Goal: Information Seeking & Learning: Learn about a topic

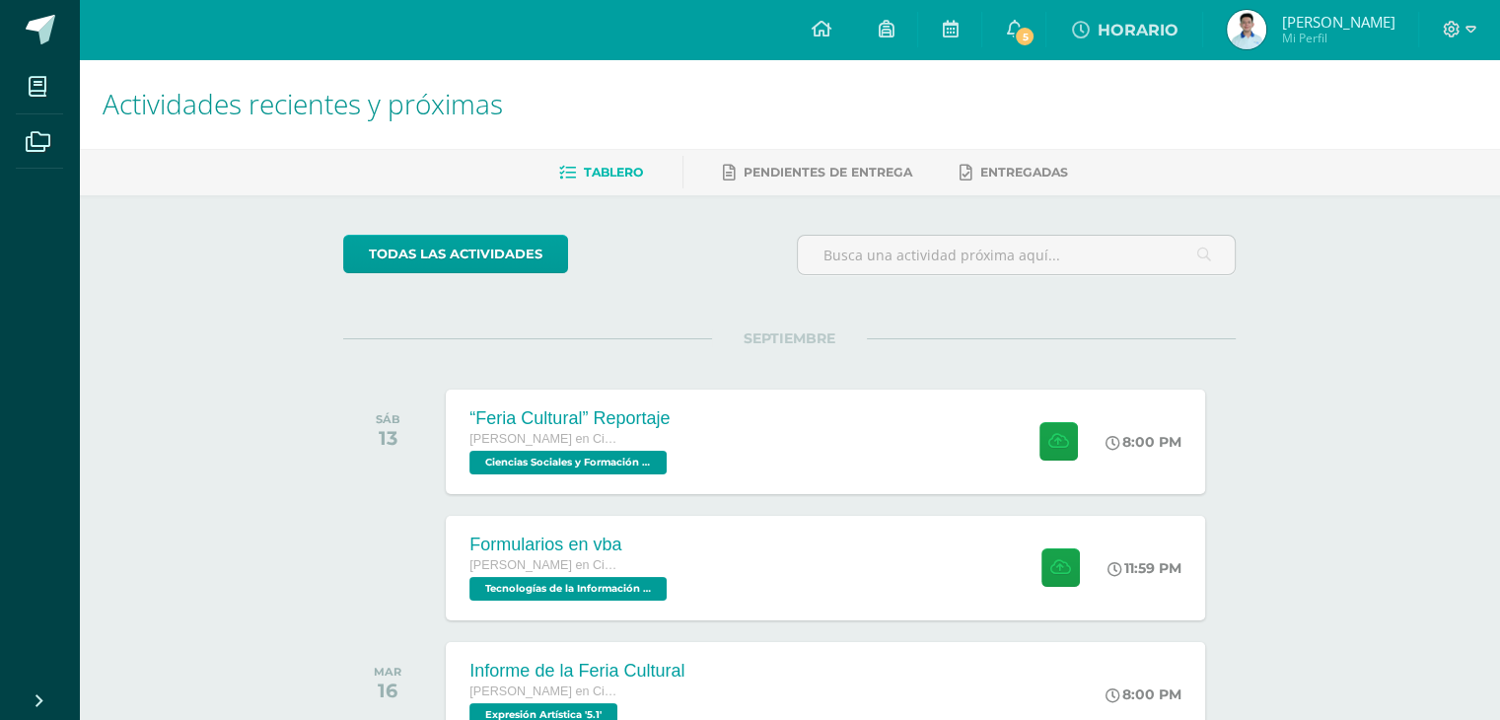
click at [1046, 21] on link "HORARIO" at bounding box center [1124, 29] width 156 height 59
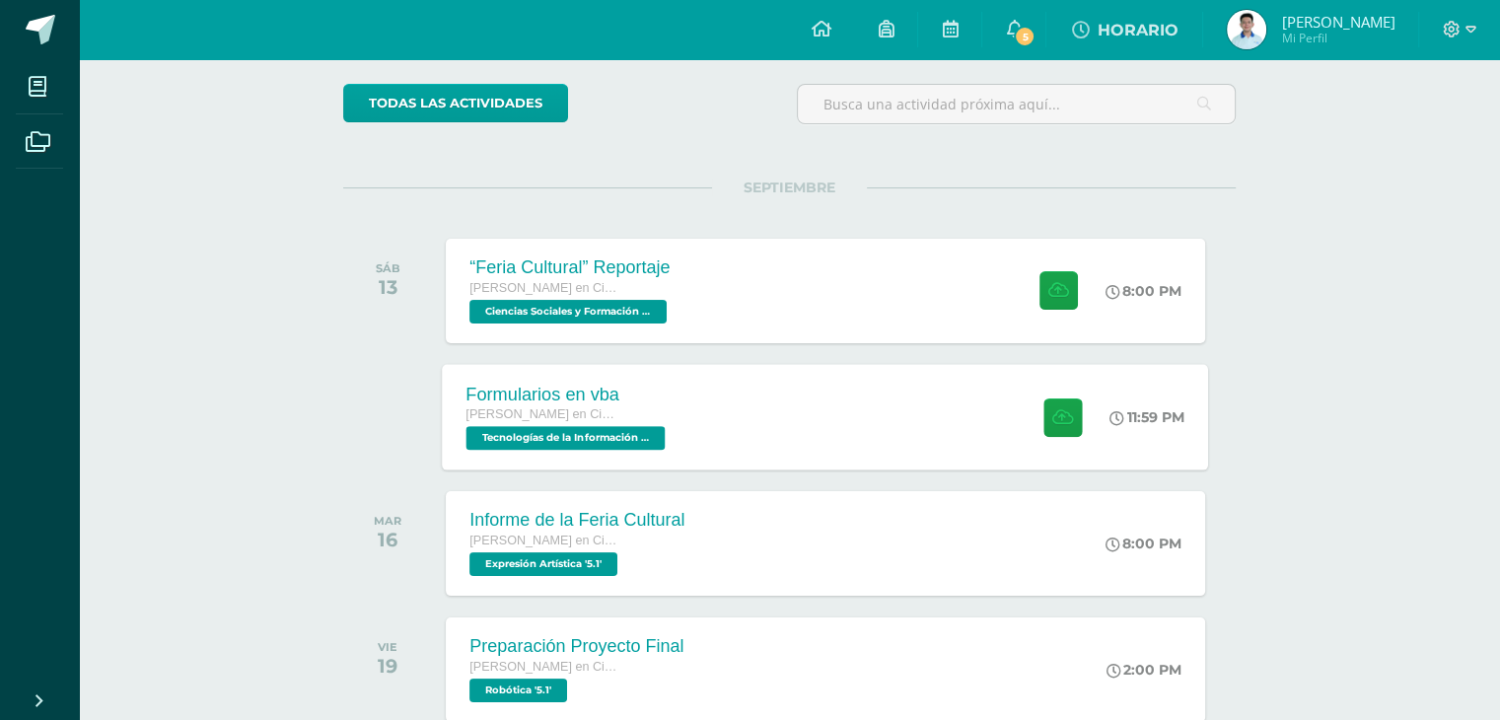
scroll to position [197, 0]
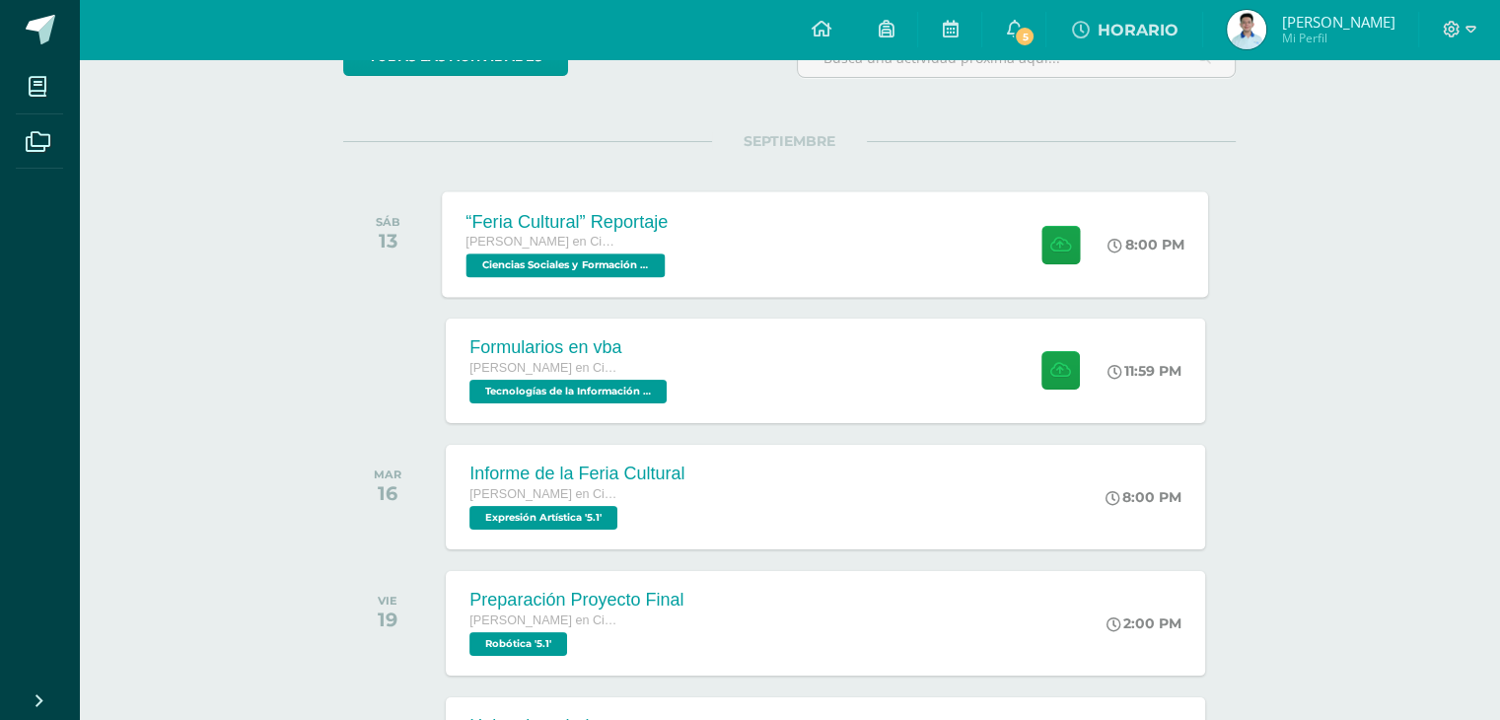
click at [799, 261] on div "“Feria Cultural” Reportaje Quinto Bachillerato en Ciencias y Letras Ciencias So…" at bounding box center [826, 243] width 766 height 105
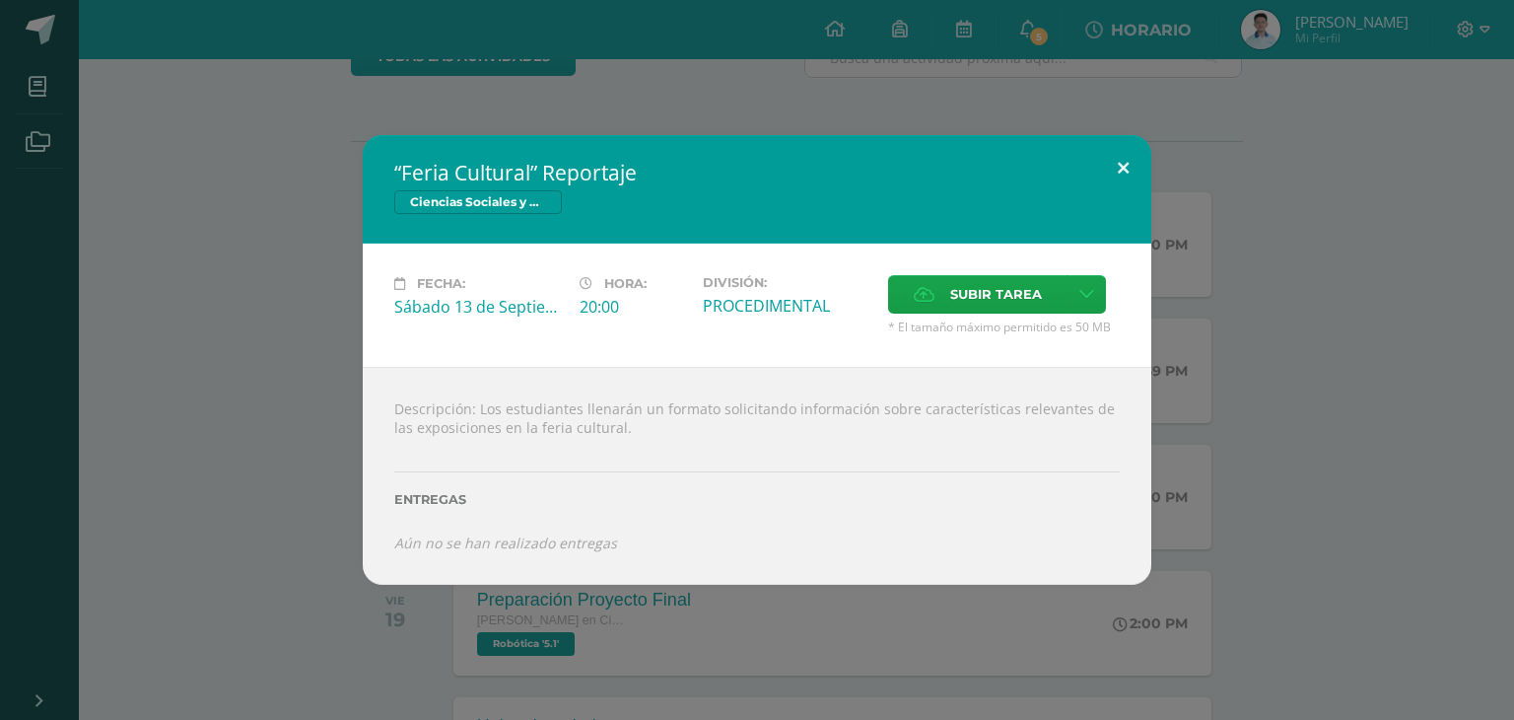
click at [1138, 177] on button at bounding box center [1123, 168] width 56 height 67
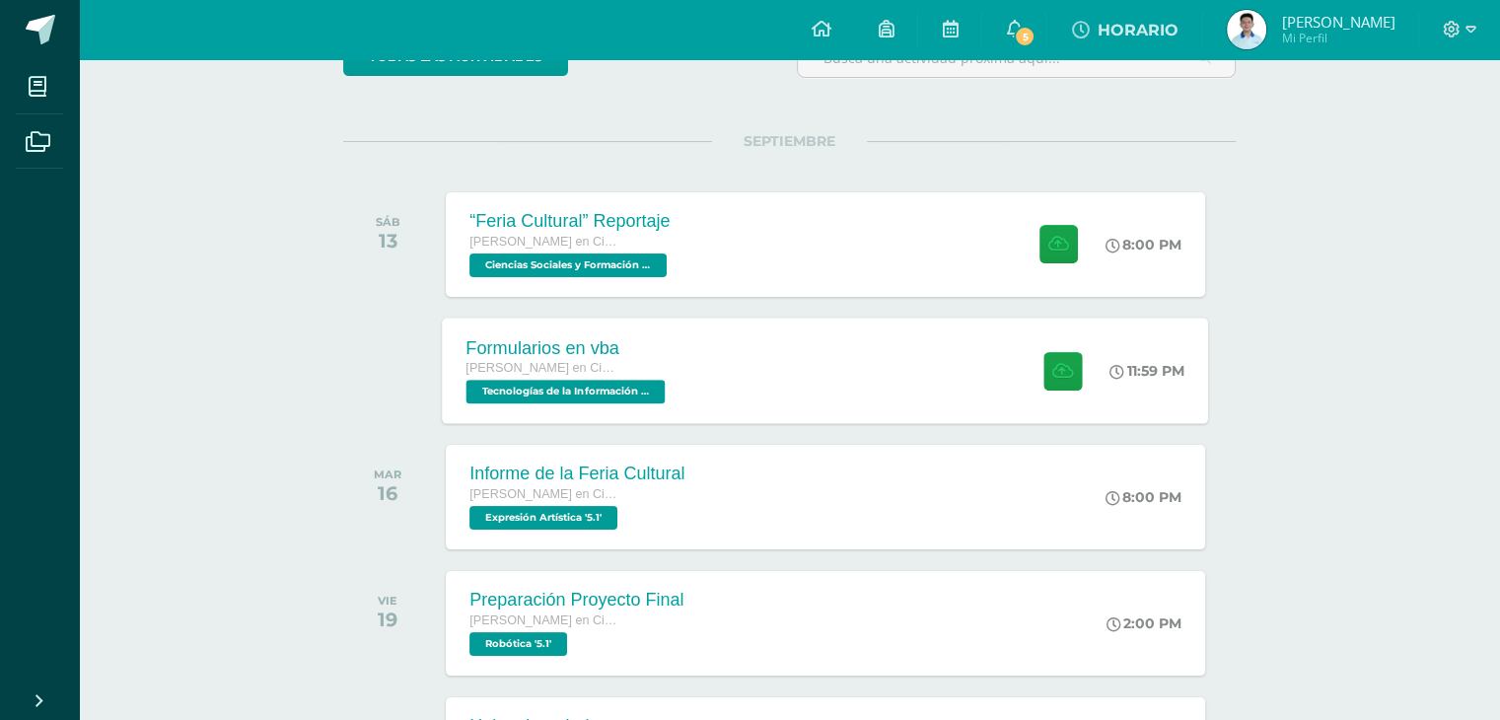
click at [829, 403] on div "Formularios en vba [PERSON_NAME] en Ciencias y Letras Tecnologías de la Informa…" at bounding box center [826, 369] width 766 height 105
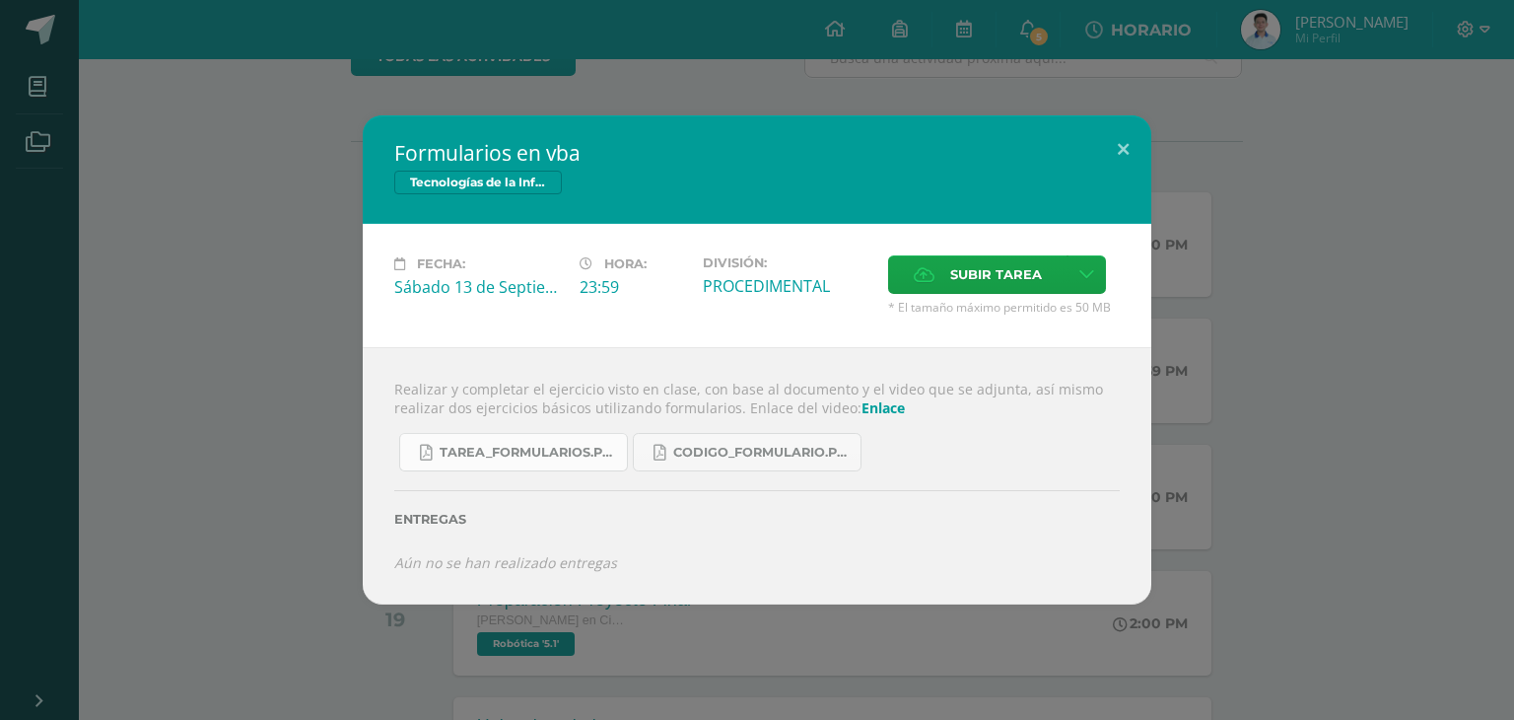
click at [544, 440] on link "Tarea_formularios.pdf" at bounding box center [513, 452] width 229 height 38
click at [702, 448] on span "CODIGO_formulario.pdf" at bounding box center [761, 453] width 177 height 16
click at [862, 405] on link "Enlace" at bounding box center [883, 407] width 43 height 19
drag, startPoint x: 717, startPoint y: 324, endPoint x: 524, endPoint y: 8, distance: 370.3
click at [635, 174] on div "Formularios en vba Tecnologías de la Información y Comunicación 5 Fecha: Sábado…" at bounding box center [757, 359] width 789 height 488
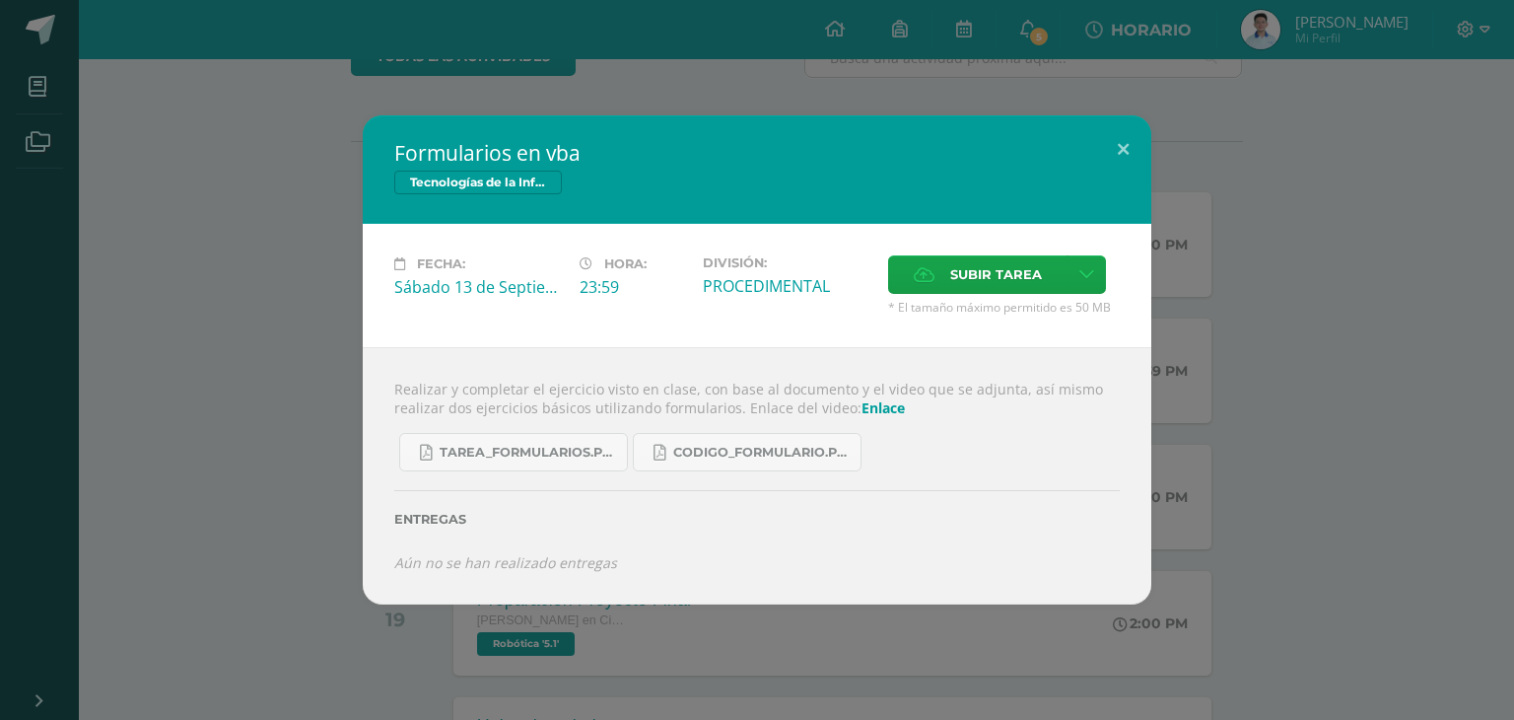
click at [872, 407] on link "Enlace" at bounding box center [883, 407] width 43 height 19
click at [1141, 233] on div "Fecha: Sábado 13 de Septiembre Hora: 23:59 División: PROCEDIMENTAL Subir tarea" at bounding box center [757, 285] width 789 height 123
click at [1094, 85] on div "Formularios en vba Tecnologías de la Información y Comunicación 5 Fecha: Sábado…" at bounding box center [757, 360] width 1514 height 720
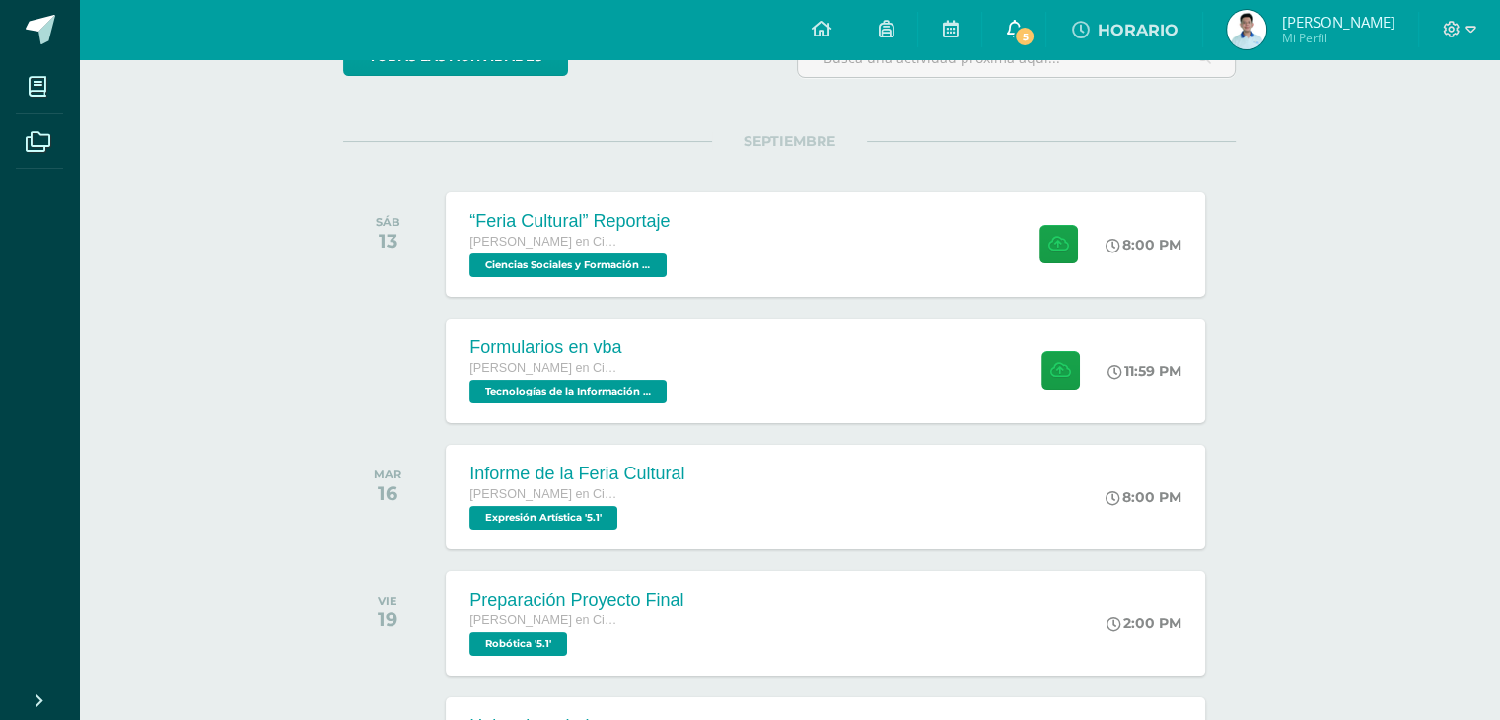
click at [1037, 35] on link "5" at bounding box center [1013, 29] width 63 height 59
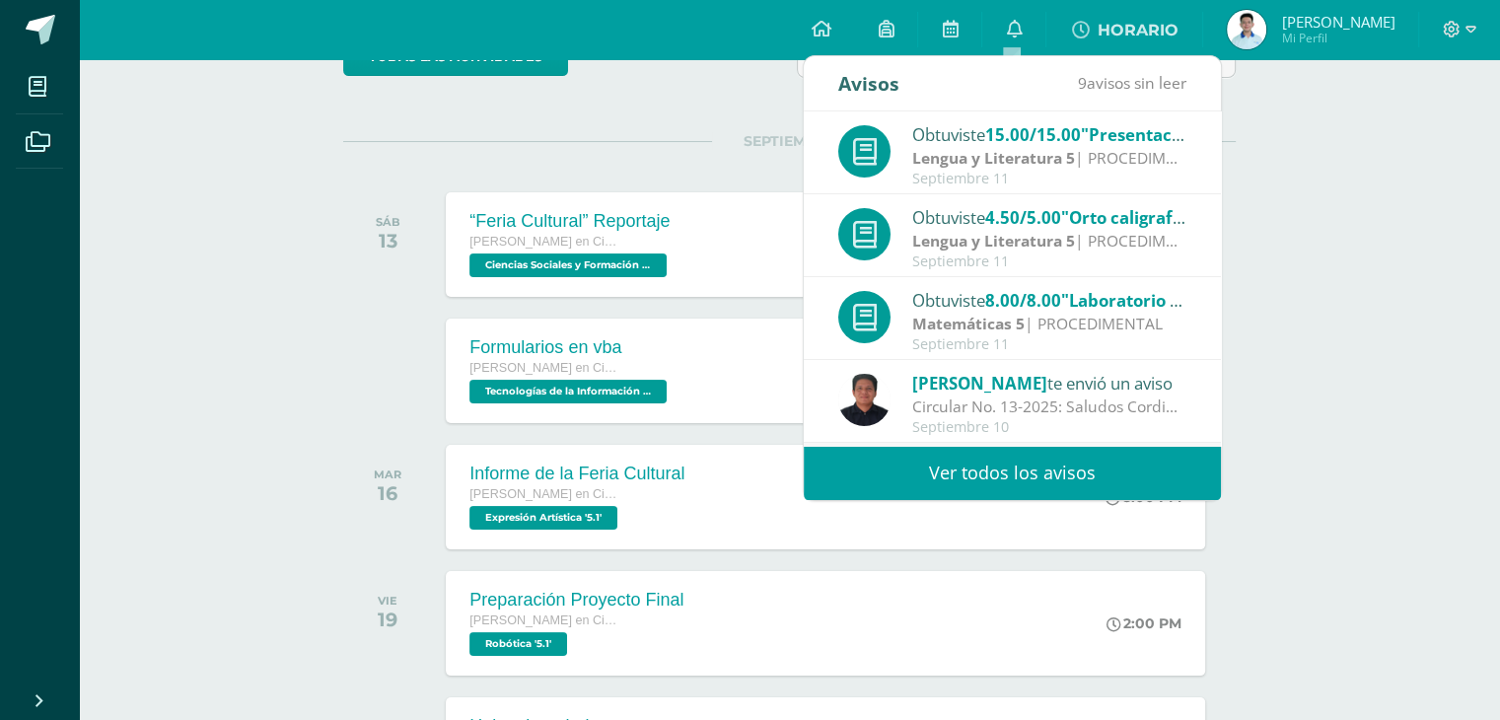
click at [1088, 159] on div "Lengua y Literatura 5 | PROCEDIMENTAL" at bounding box center [1049, 158] width 274 height 23
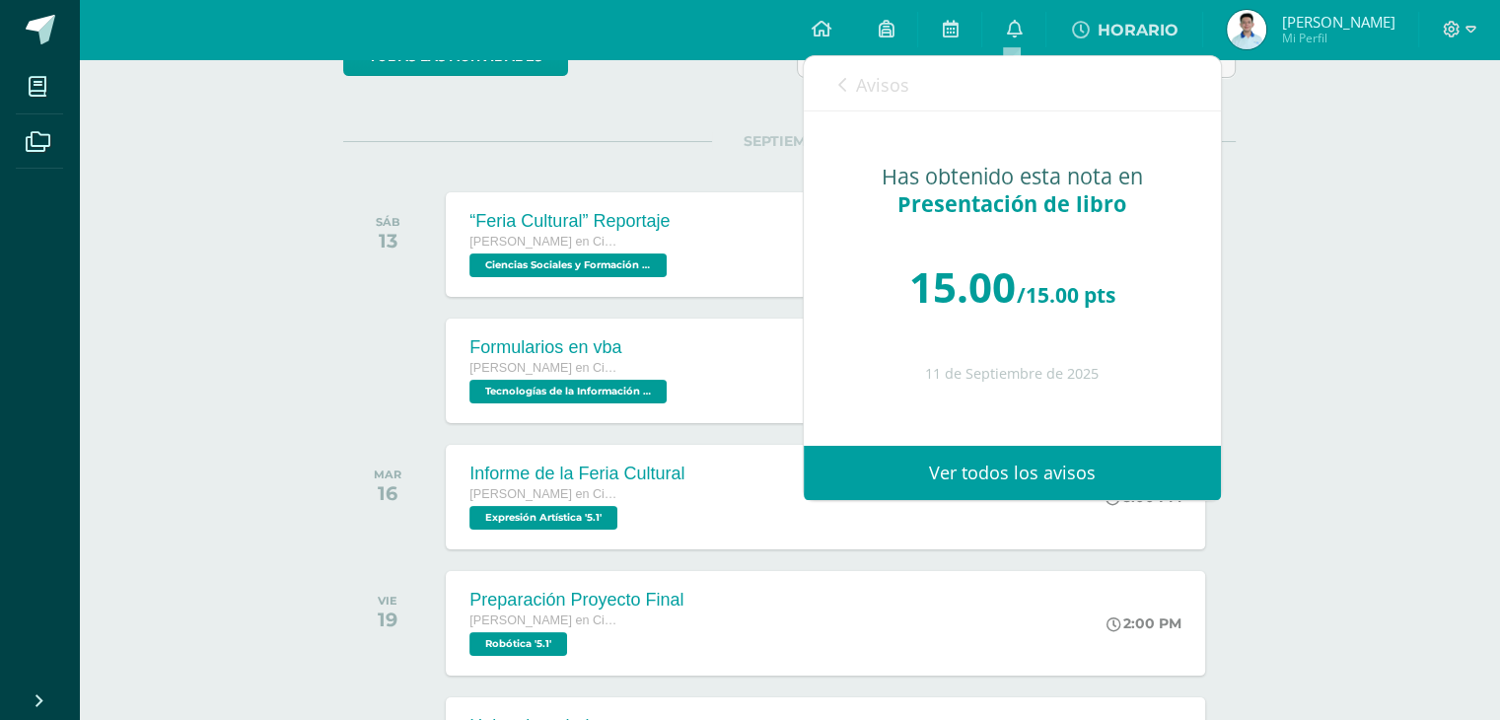
click at [876, 172] on div "Has obtenido esta nota en Presentación de libro" at bounding box center [1012, 190] width 338 height 55
drag, startPoint x: 1046, startPoint y: 224, endPoint x: 1337, endPoint y: 223, distance: 290.8
click at [1112, 224] on div "Has obtenido esta nota en Presentación de libro 15.00 /15.00 pts 11 de Septiemb…" at bounding box center [1011, 264] width 417 height 306
drag, startPoint x: 1404, startPoint y: 210, endPoint x: 1346, endPoint y: 190, distance: 61.4
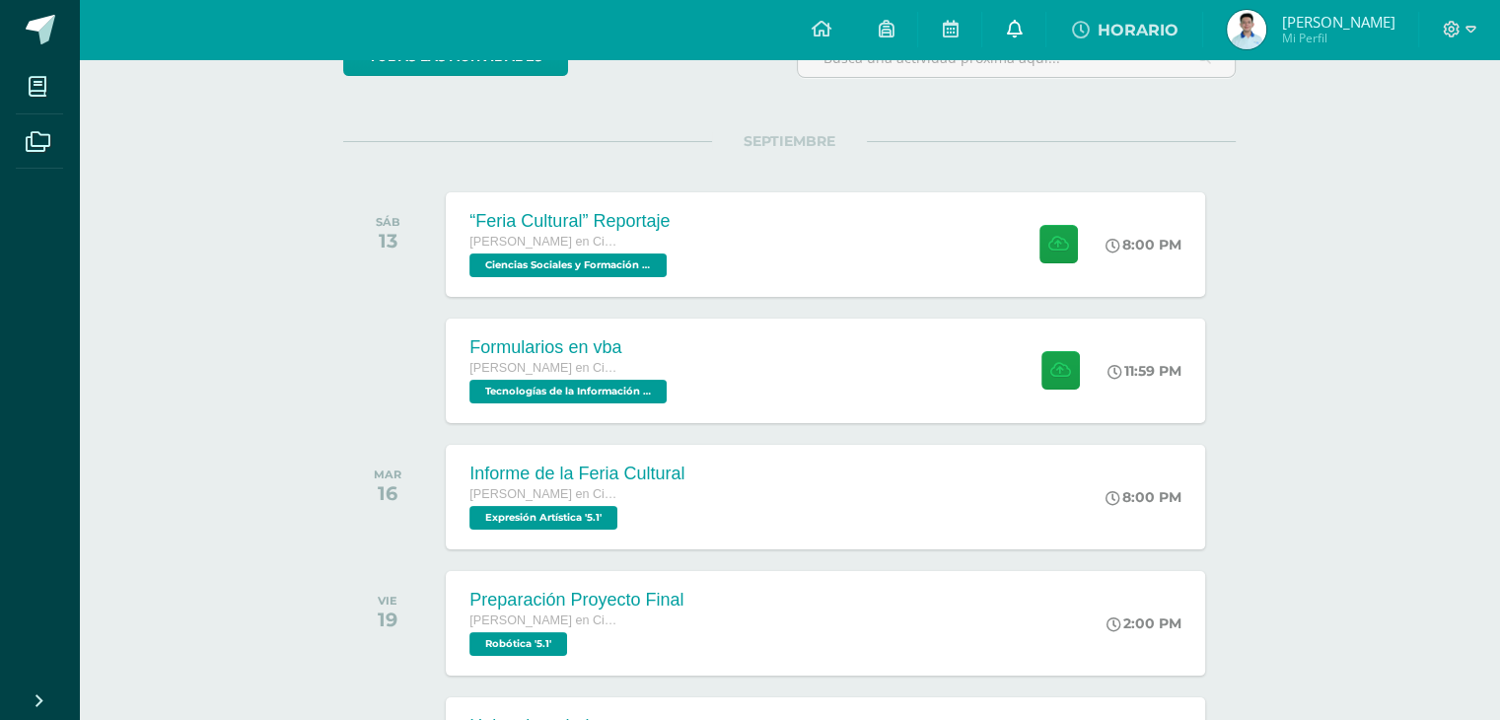
click at [1013, 28] on icon at bounding box center [1014, 29] width 16 height 18
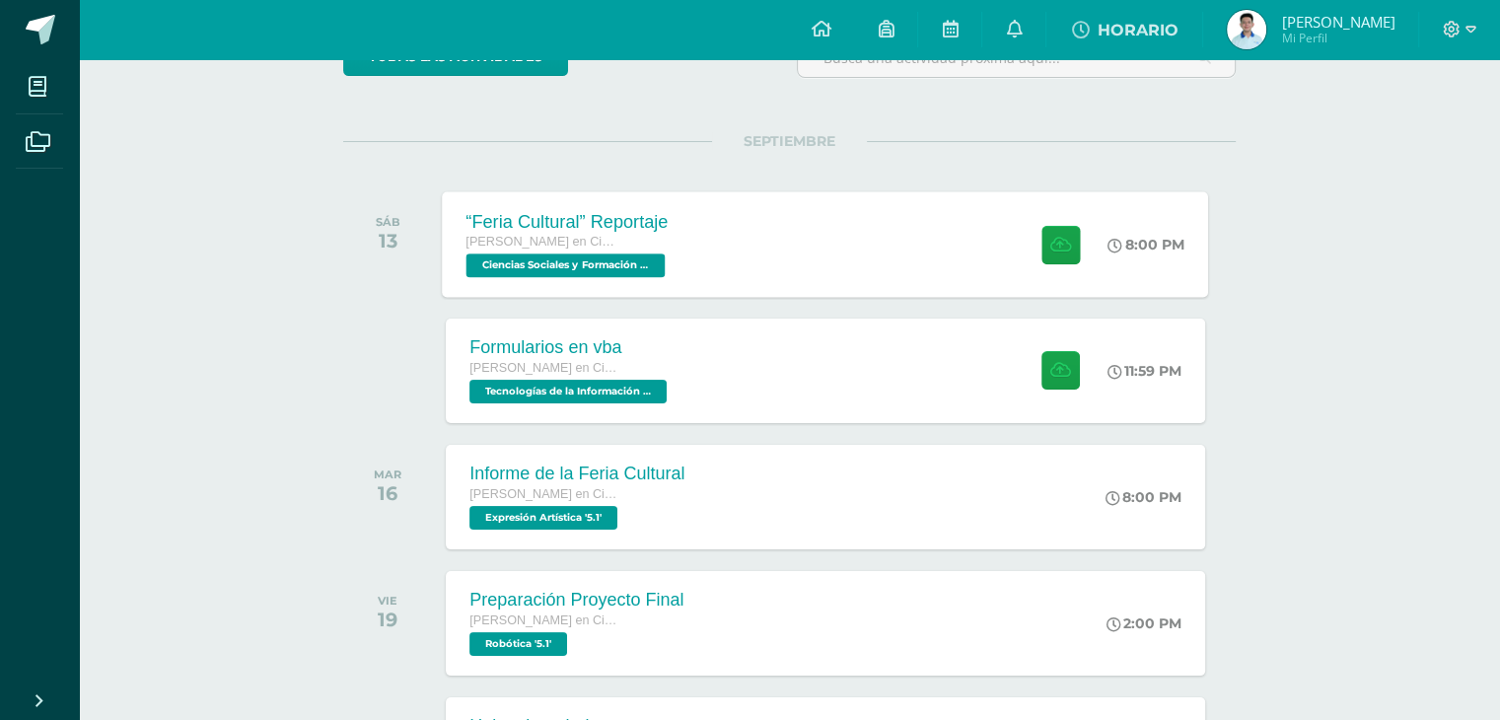
click at [908, 238] on div "“Feria Cultural” Reportaje Quinto Bachillerato en Ciencias y Letras Ciencias So…" at bounding box center [826, 243] width 766 height 105
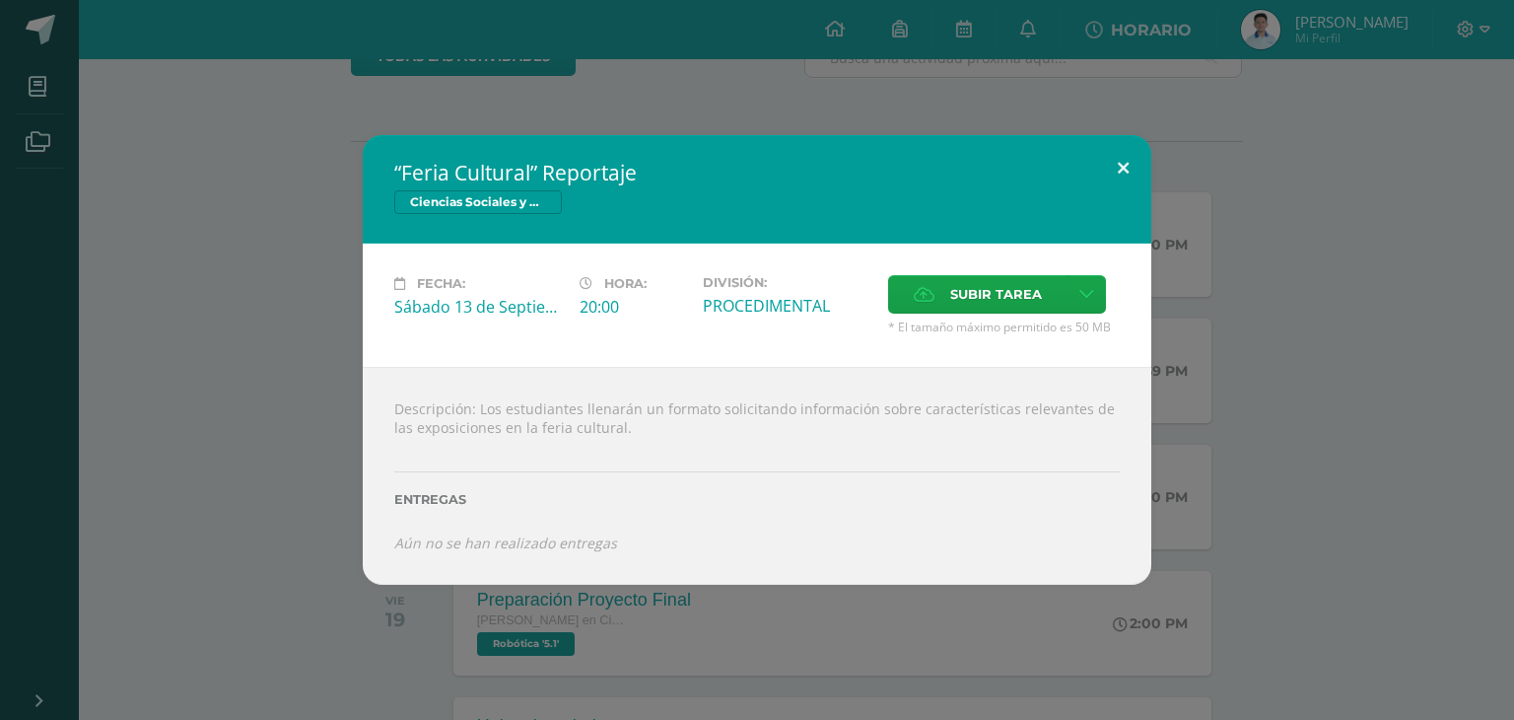
click at [1131, 158] on button at bounding box center [1123, 168] width 56 height 67
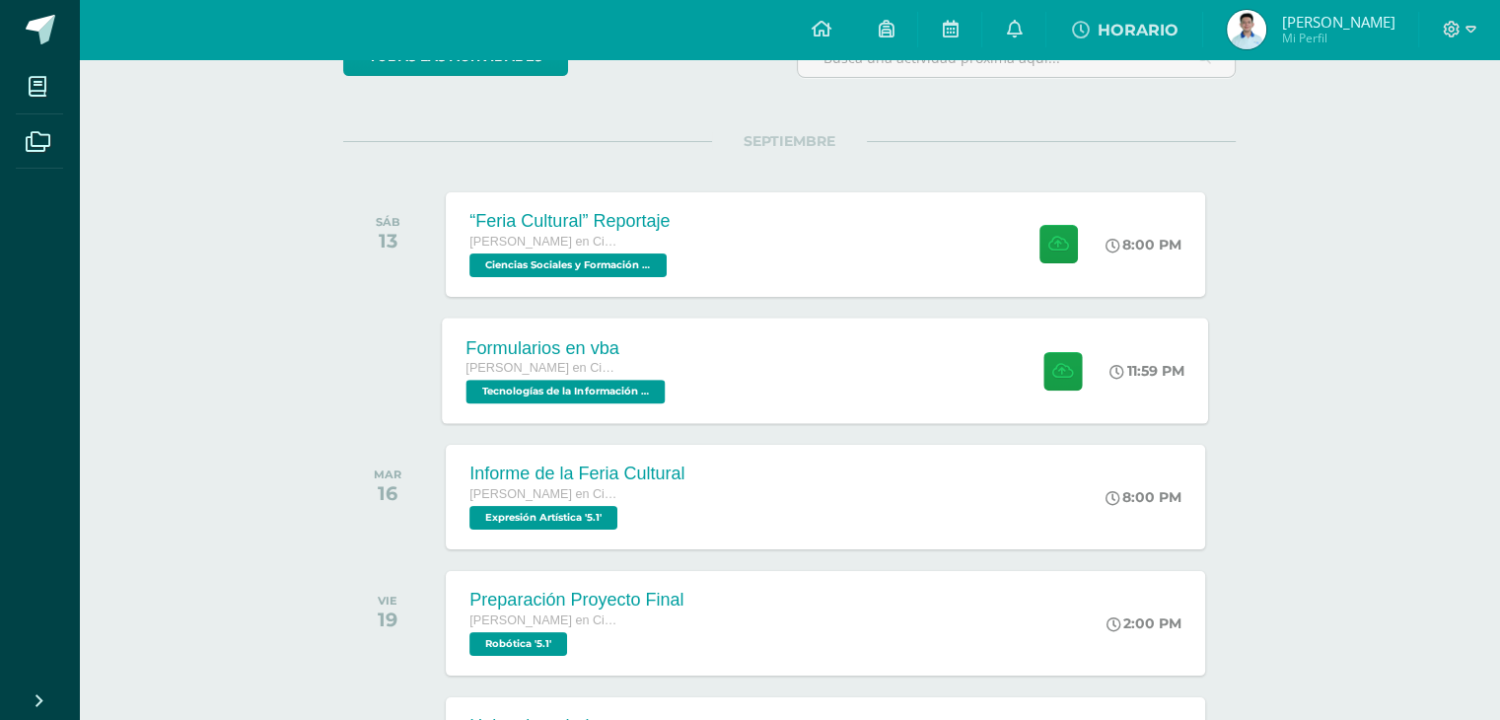
drag, startPoint x: 800, startPoint y: 380, endPoint x: 878, endPoint y: 337, distance: 89.5
click at [802, 377] on div "Formularios en vba [PERSON_NAME] en Ciencias y Letras Tecnologías de la Informa…" at bounding box center [826, 369] width 766 height 105
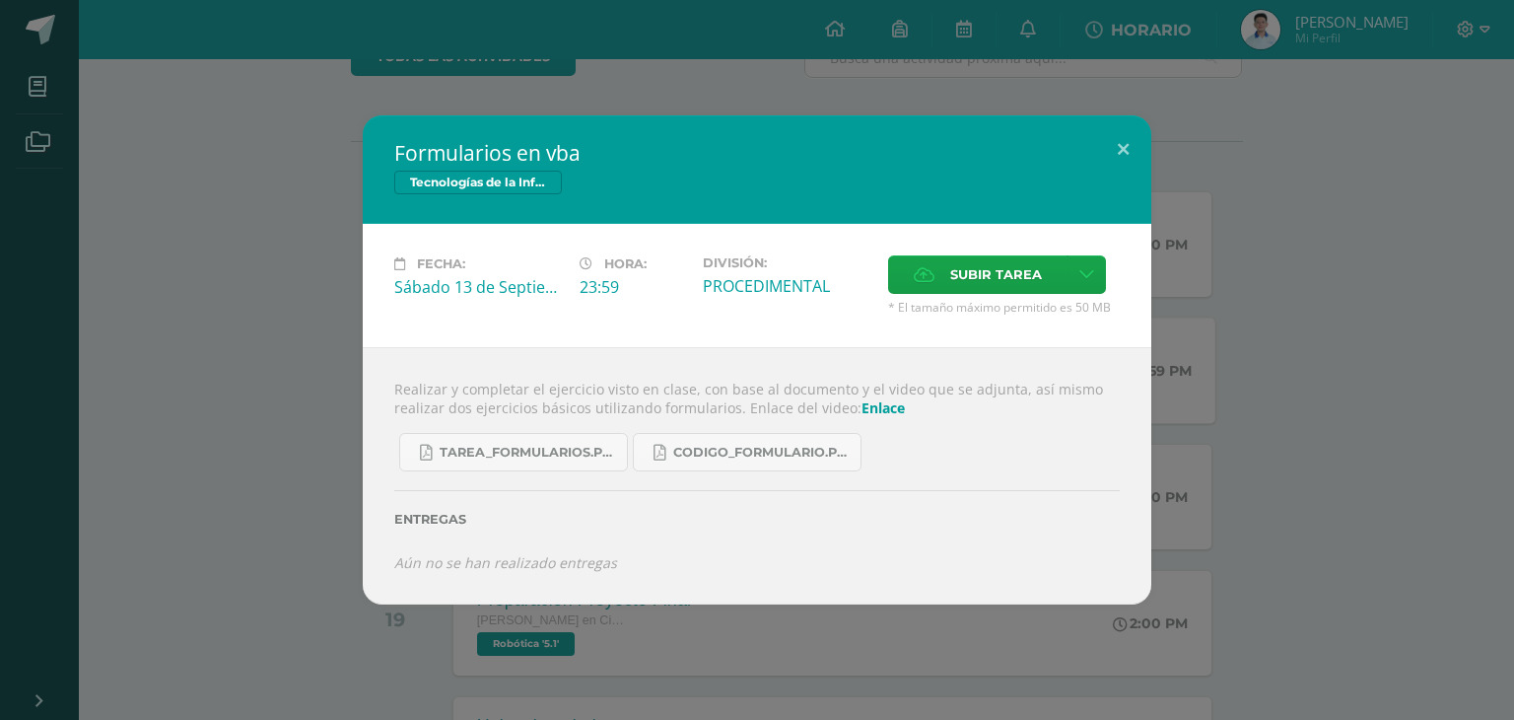
click at [1153, 141] on div "Formularios en vba Tecnologías de la Información y Comunicación 5 Fecha: Sábado…" at bounding box center [757, 359] width 1499 height 488
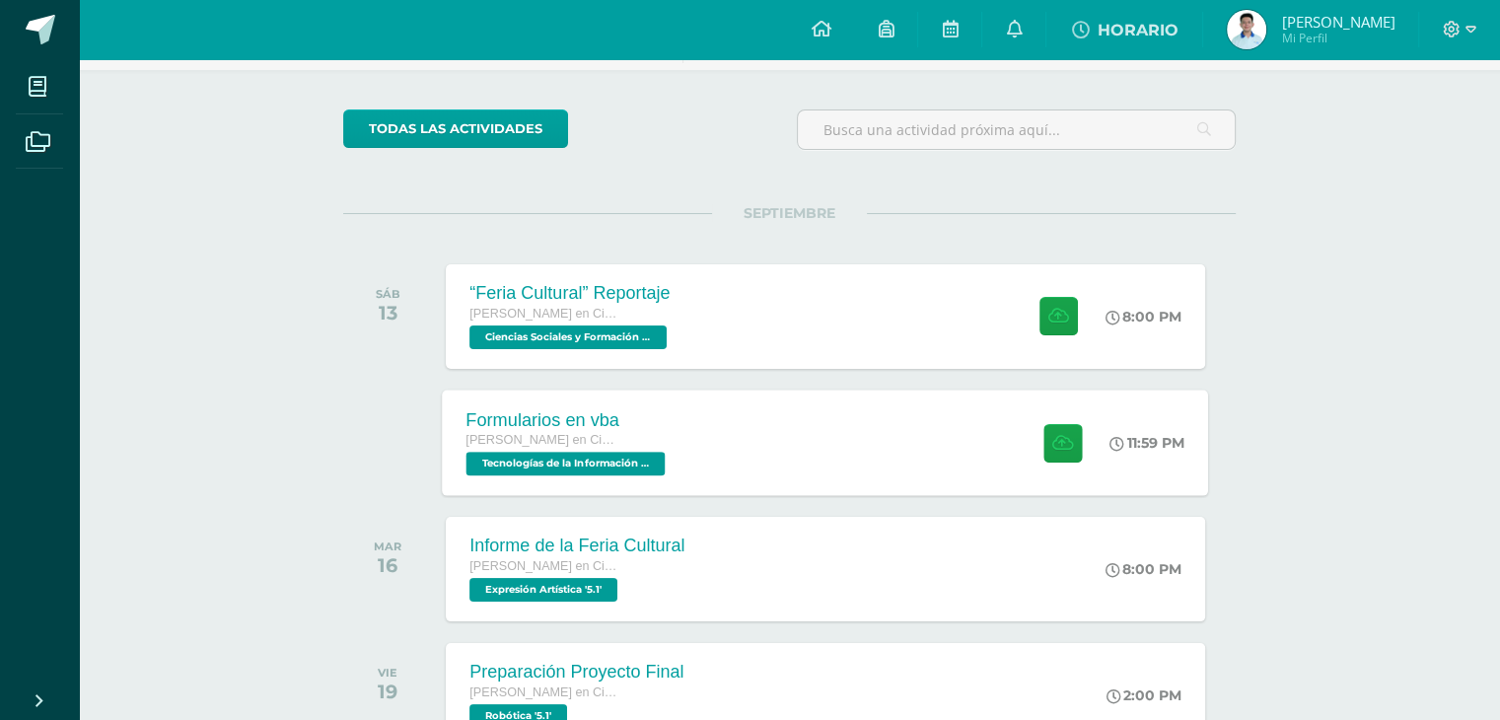
scroll to position [0, 0]
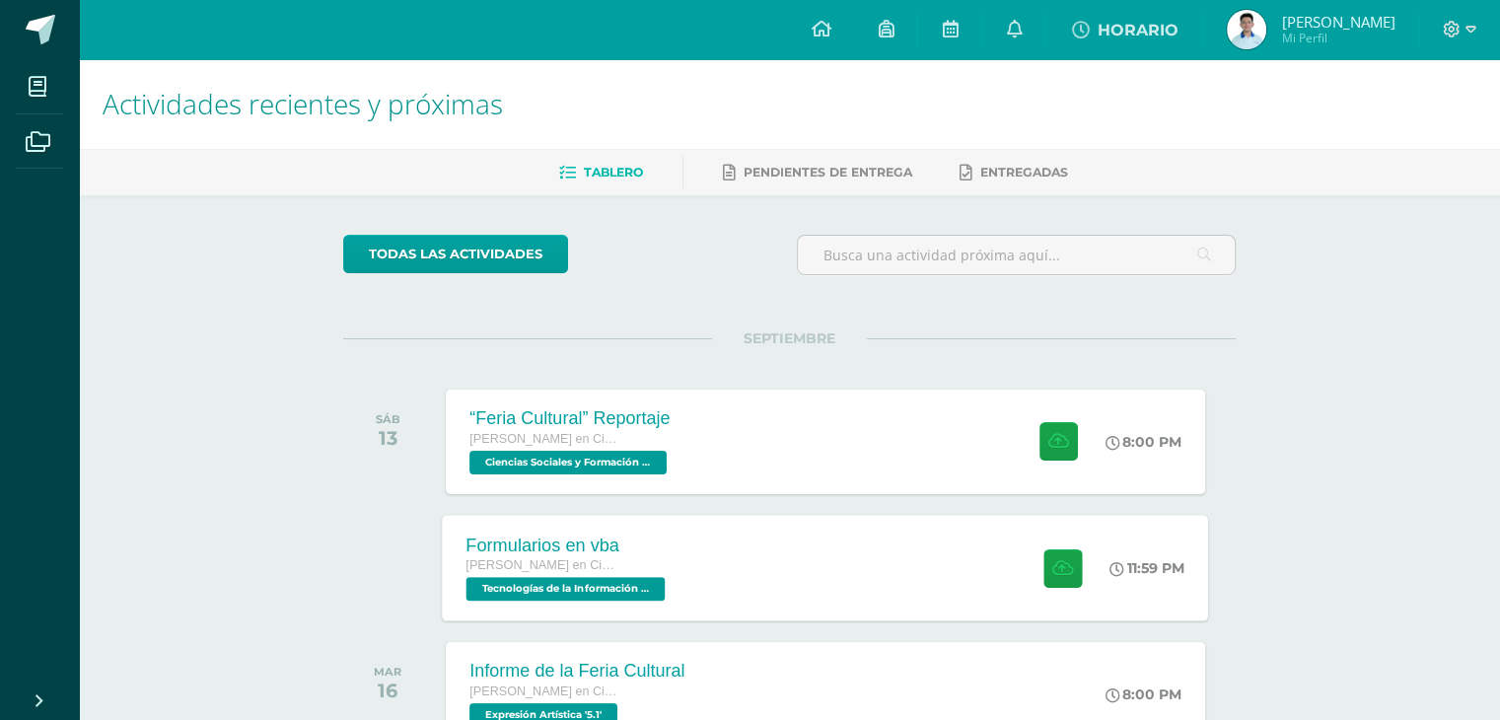
click at [890, 545] on div "Formularios en vba [PERSON_NAME] en Ciencias y Letras Tecnologías de la Informa…" at bounding box center [826, 567] width 766 height 105
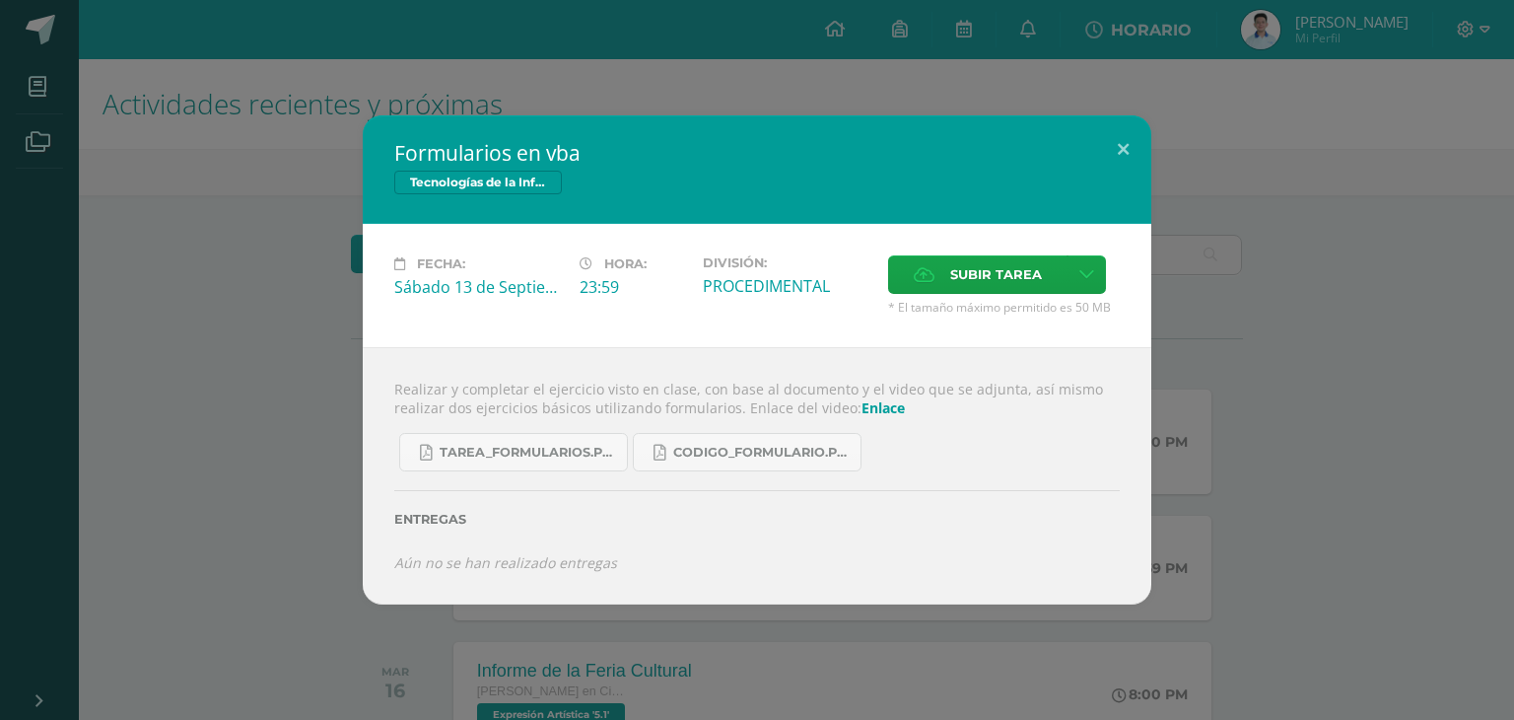
click at [549, 571] on icon "Aún no se han realizado entregas" at bounding box center [505, 562] width 223 height 19
click at [549, 498] on div "Entregas" at bounding box center [757, 511] width 726 height 81
click at [582, 462] on link "Tarea_formularios.pdf" at bounding box center [513, 452] width 229 height 38
click at [699, 462] on link "CODIGO_formulario.pdf" at bounding box center [747, 452] width 229 height 38
click at [855, 395] on div "Realizar y completar el ejercicio visto en clase, con base al documento y el vi…" at bounding box center [757, 475] width 789 height 256
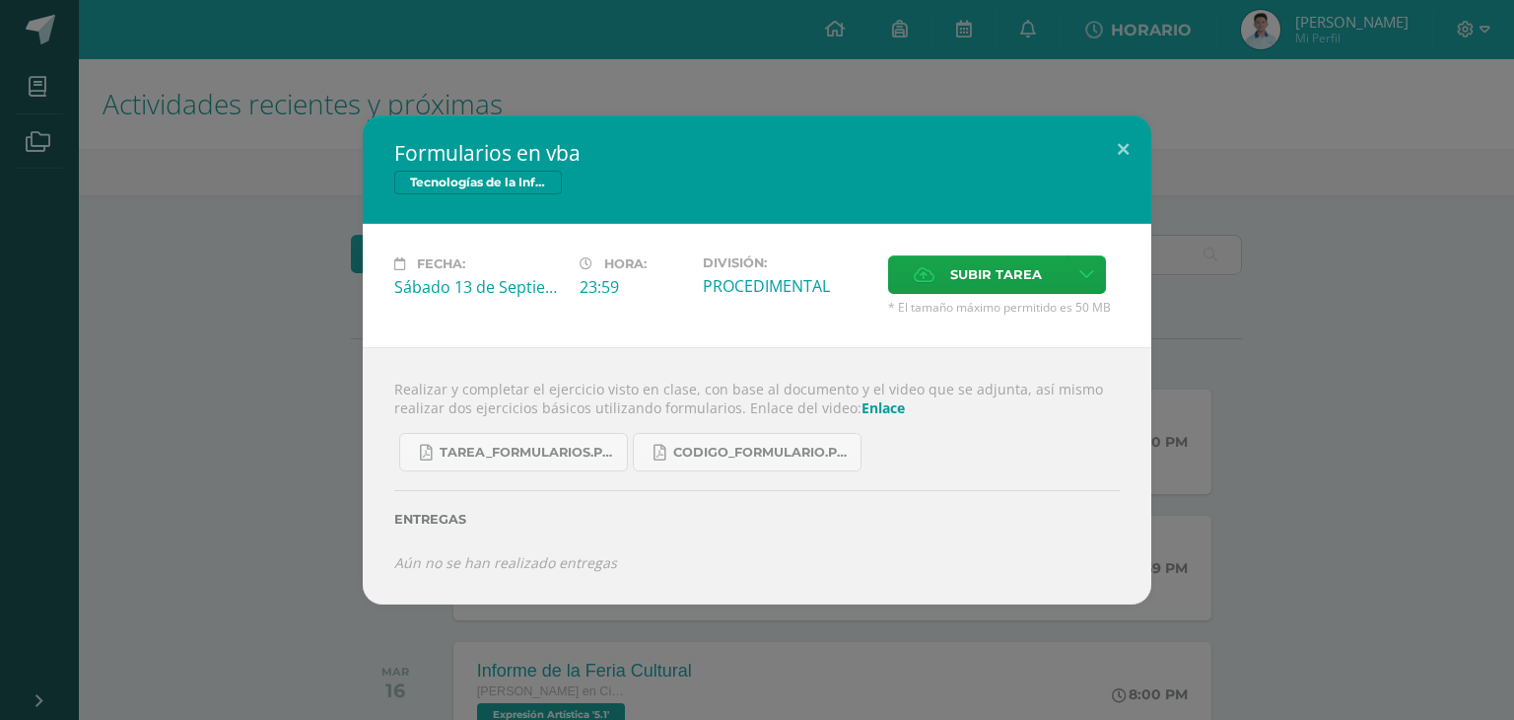
click at [862, 402] on link "Enlace" at bounding box center [883, 407] width 43 height 19
